Goal: Navigation & Orientation: Find specific page/section

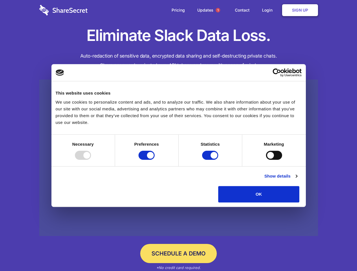
click at [91, 160] on div at bounding box center [83, 155] width 16 height 9
click at [155, 160] on input "Preferences" at bounding box center [146, 155] width 16 height 9
checkbox input "false"
click at [211, 160] on input "Statistics" at bounding box center [210, 155] width 16 height 9
checkbox input "false"
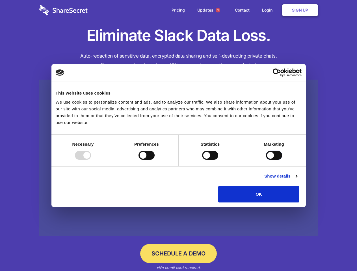
click at [266, 160] on input "Marketing" at bounding box center [274, 155] width 16 height 9
checkbox input "true"
click at [297, 180] on link "Show details" at bounding box center [280, 176] width 33 height 7
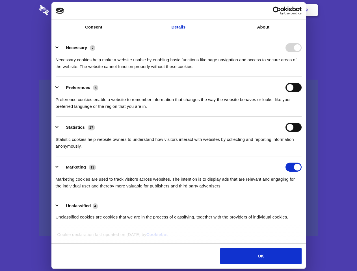
click at [301, 77] on li "Necessary 7 Necessary cookies help make a website usable by enabling basic func…" at bounding box center [179, 57] width 246 height 40
click at [218, 10] on span "1" at bounding box center [218, 10] width 5 height 5
